Goal: Obtain resource: Obtain resource

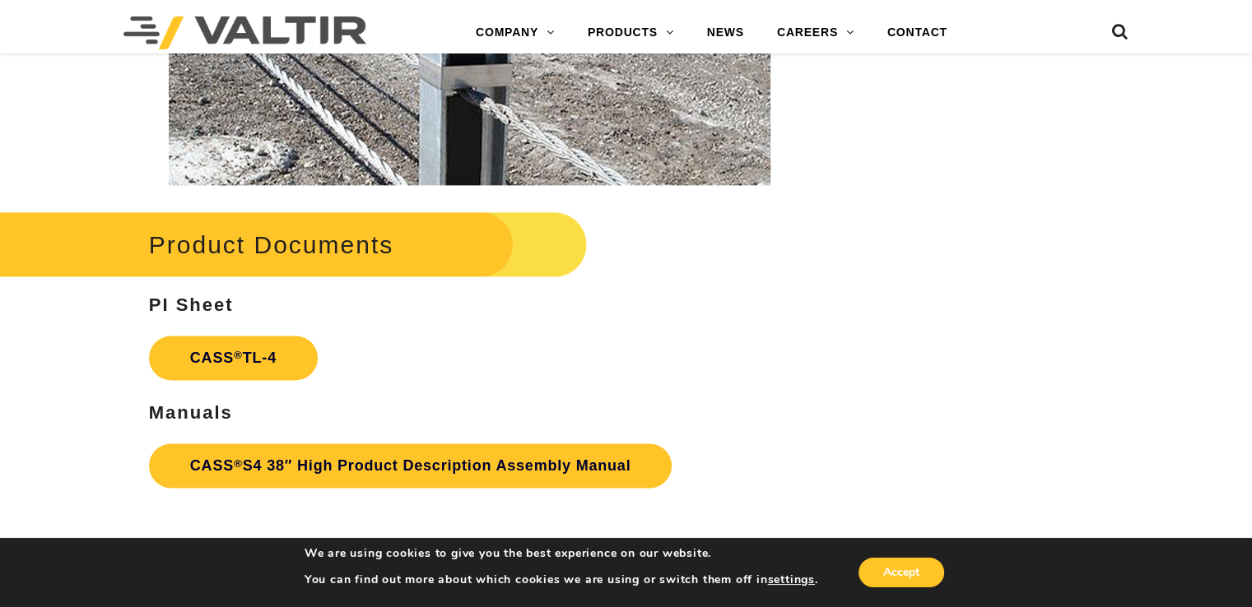
scroll to position [2304, 0]
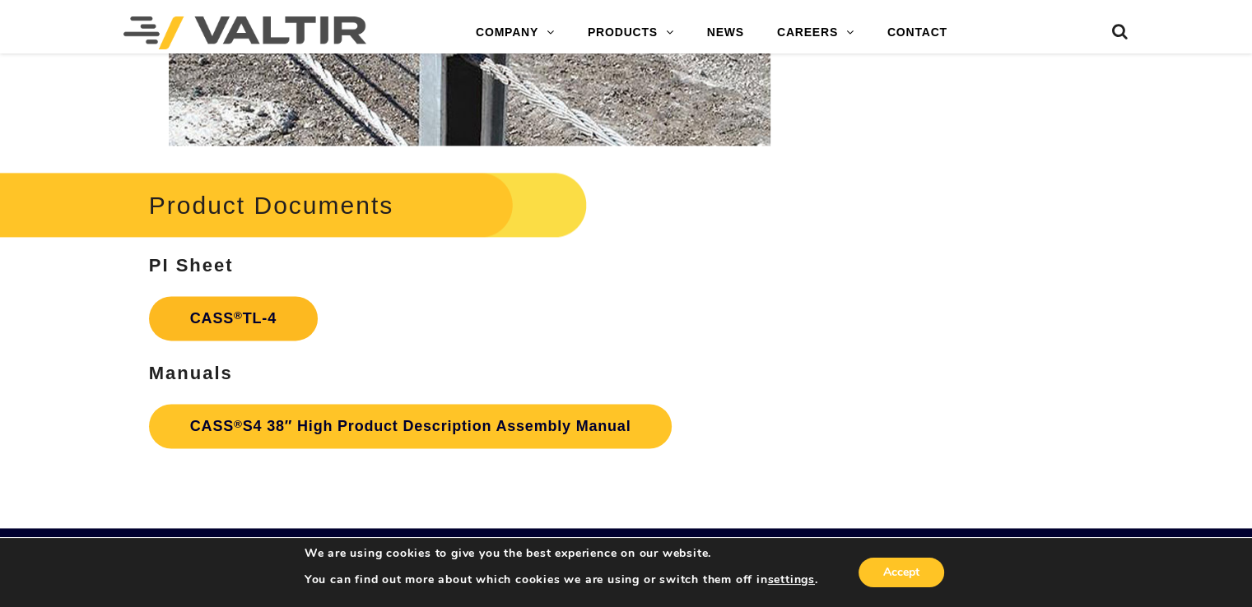
click at [242, 318] on link "CASS ® TL-4" at bounding box center [233, 318] width 169 height 44
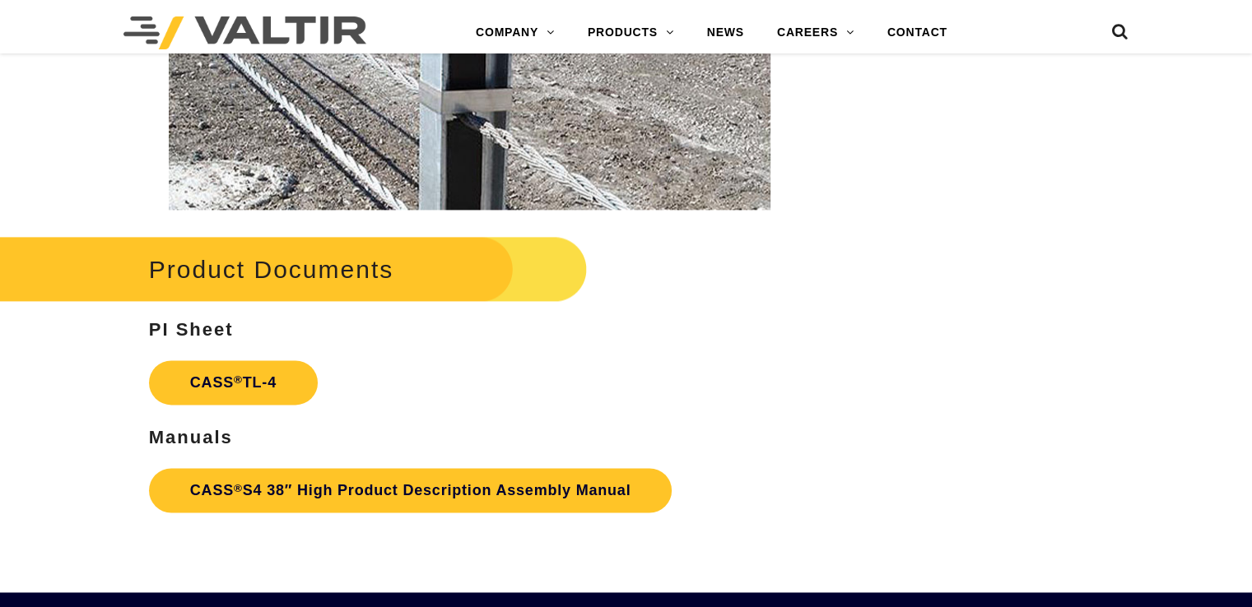
scroll to position [2304, 0]
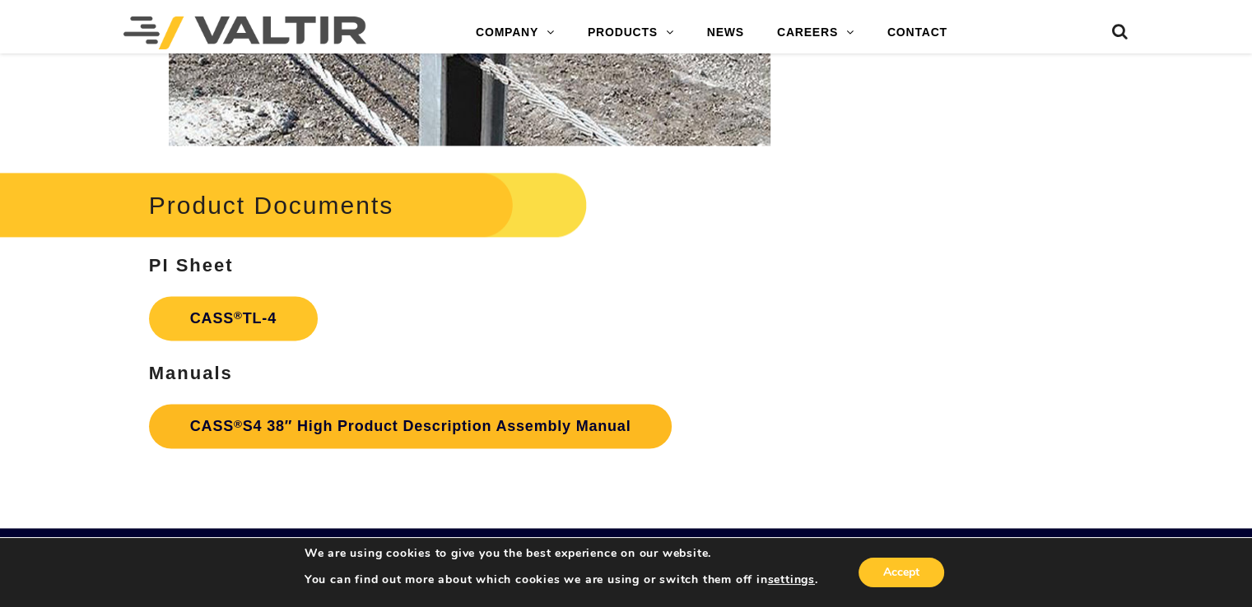
click at [277, 421] on link "CASS ® S4 38″ High Product Description Assembly Manual" at bounding box center [410, 426] width 523 height 44
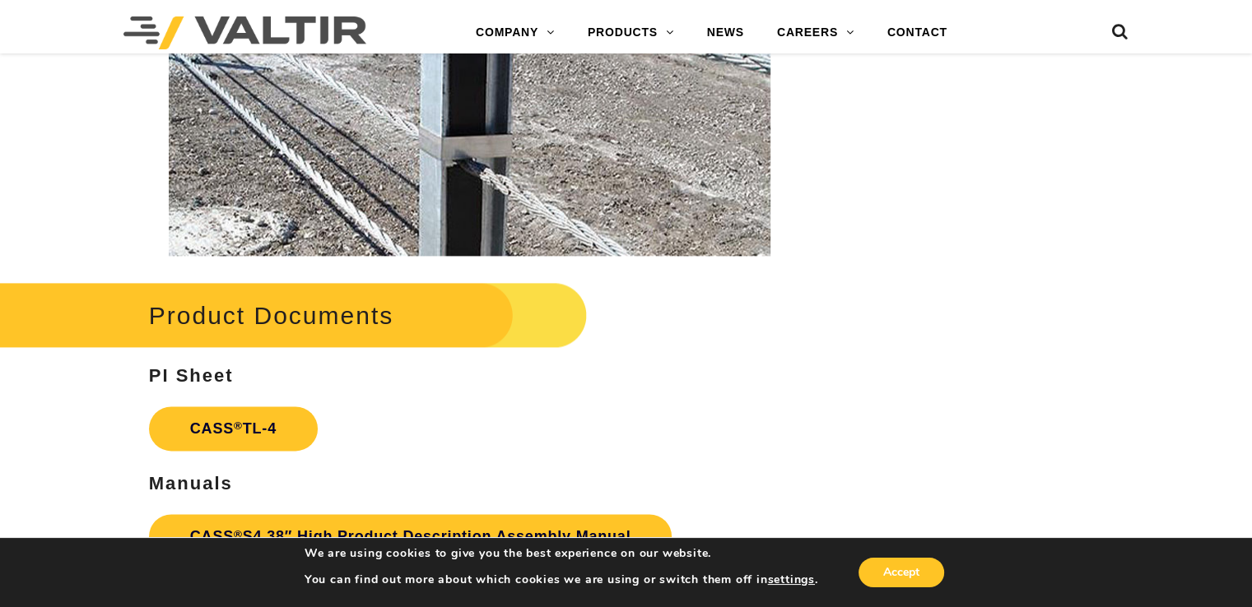
scroll to position [1975, 0]
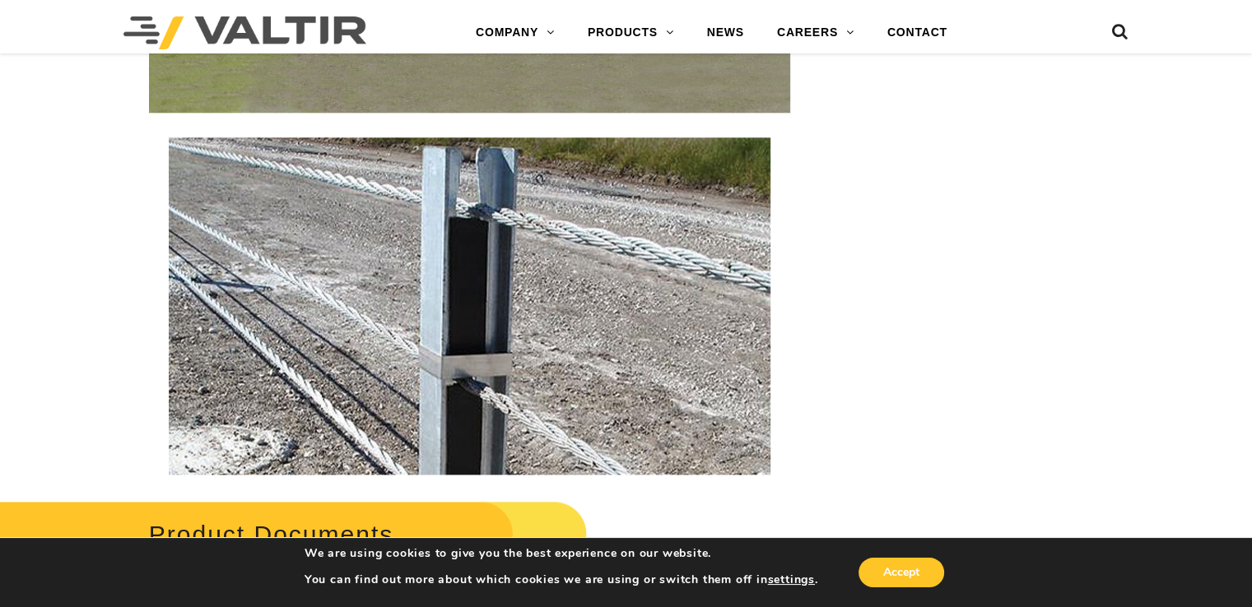
click at [512, 290] on img at bounding box center [470, 305] width 602 height 337
